Goal: Task Accomplishment & Management: Use online tool/utility

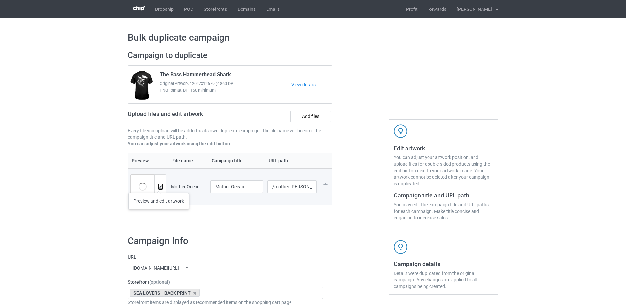
click at [159, 187] on img at bounding box center [160, 187] width 4 height 4
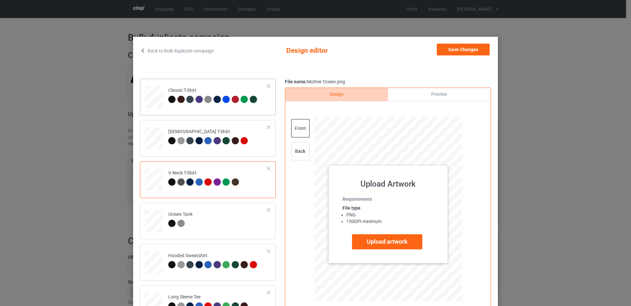
click at [150, 94] on div at bounding box center [154, 95] width 8 height 9
click at [296, 148] on div "back" at bounding box center [300, 151] width 18 height 18
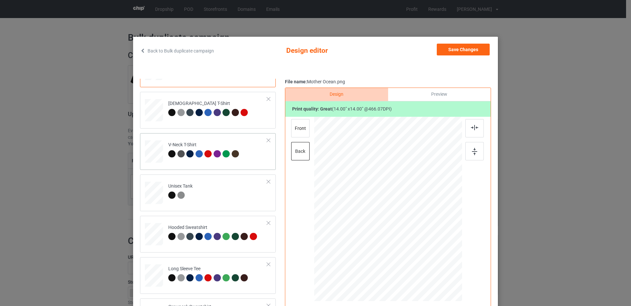
scroll to position [29, 0]
click at [150, 71] on div at bounding box center [154, 66] width 8 height 9
click at [301, 153] on div "back" at bounding box center [300, 151] width 18 height 18
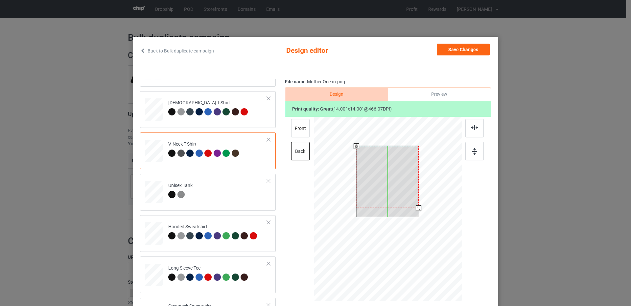
drag, startPoint x: 395, startPoint y: 182, endPoint x: 395, endPoint y: 177, distance: 4.6
click at [395, 177] on div at bounding box center [387, 177] width 62 height 62
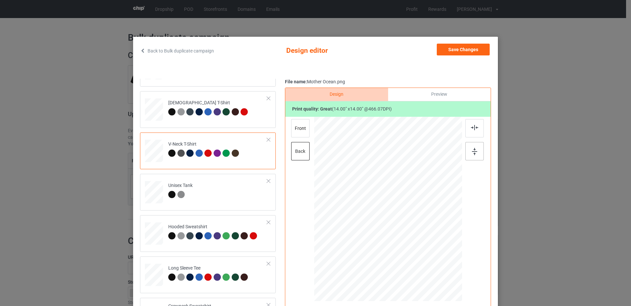
click at [465, 153] on div at bounding box center [474, 151] width 18 height 18
click at [472, 124] on div at bounding box center [474, 128] width 18 height 18
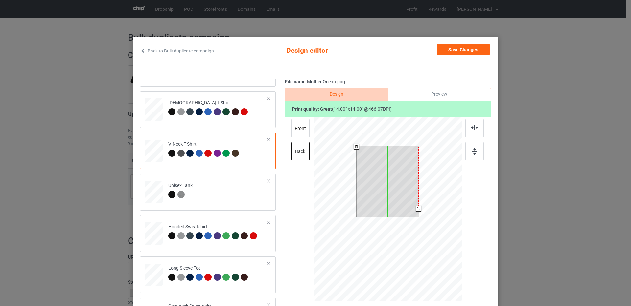
drag, startPoint x: 397, startPoint y: 182, endPoint x: 397, endPoint y: 178, distance: 3.6
click at [397, 178] on div at bounding box center [387, 178] width 62 height 62
click at [425, 220] on div at bounding box center [388, 210] width 148 height 187
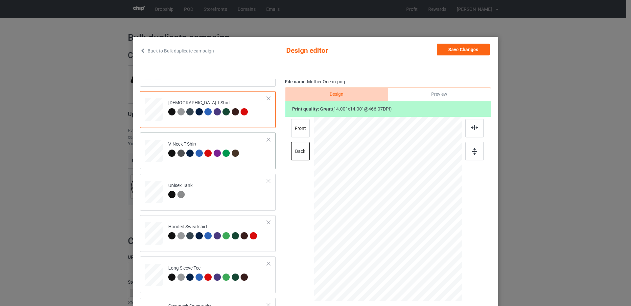
click at [150, 71] on div at bounding box center [154, 66] width 8 height 9
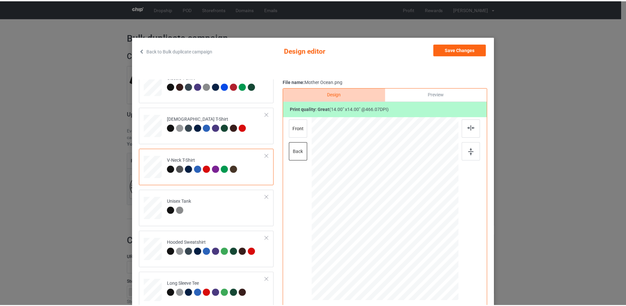
scroll to position [0, 0]
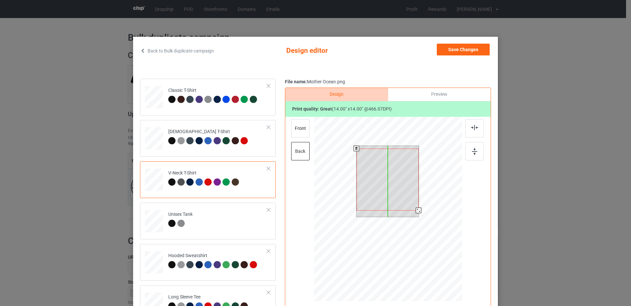
click at [388, 175] on div at bounding box center [387, 180] width 62 height 62
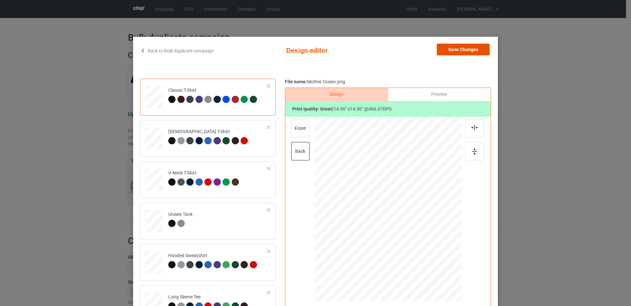
click at [457, 49] on button "Save Changes" at bounding box center [463, 50] width 53 height 12
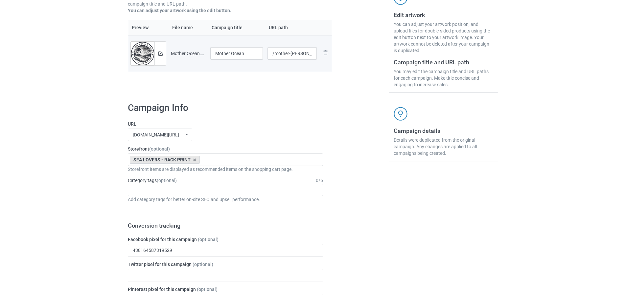
scroll to position [110, 0]
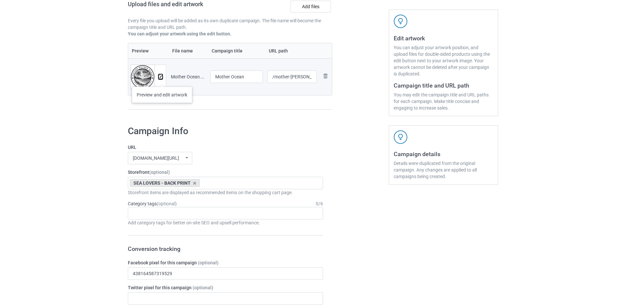
click at [162, 79] on button at bounding box center [160, 76] width 4 height 5
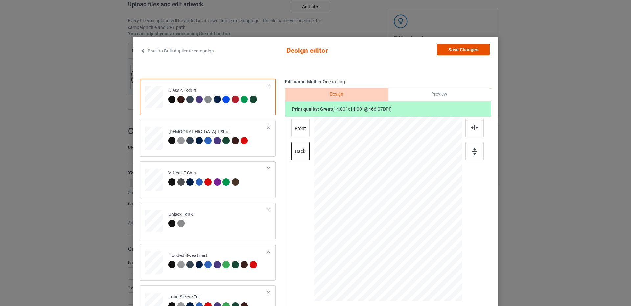
click at [470, 49] on button "Save Changes" at bounding box center [463, 50] width 53 height 12
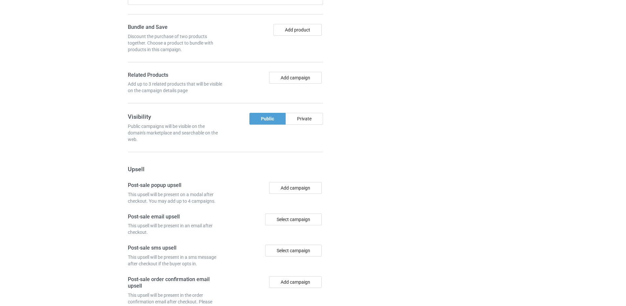
scroll to position [537, 0]
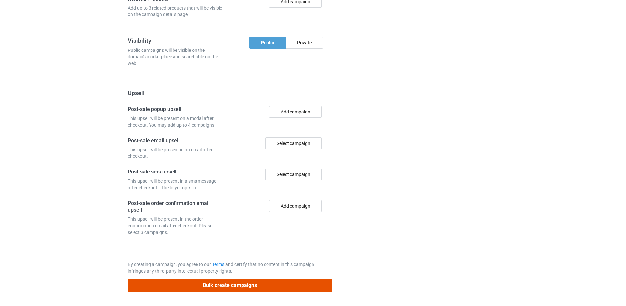
click at [238, 291] on button "Bulk create campaigns" at bounding box center [230, 285] width 204 height 13
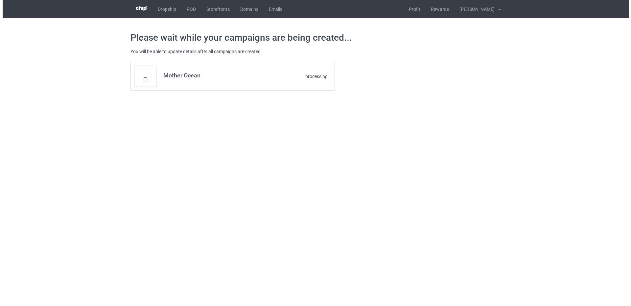
scroll to position [0, 0]
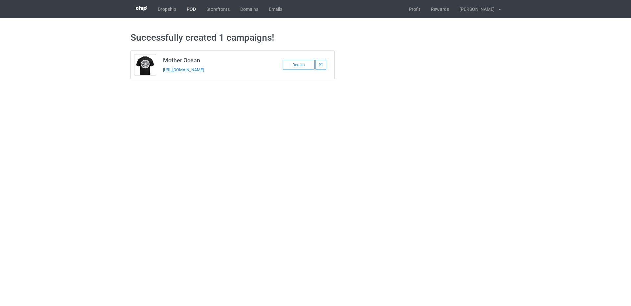
click at [191, 8] on link "POD" at bounding box center [191, 9] width 20 height 18
